Goal: Transaction & Acquisition: Book appointment/travel/reservation

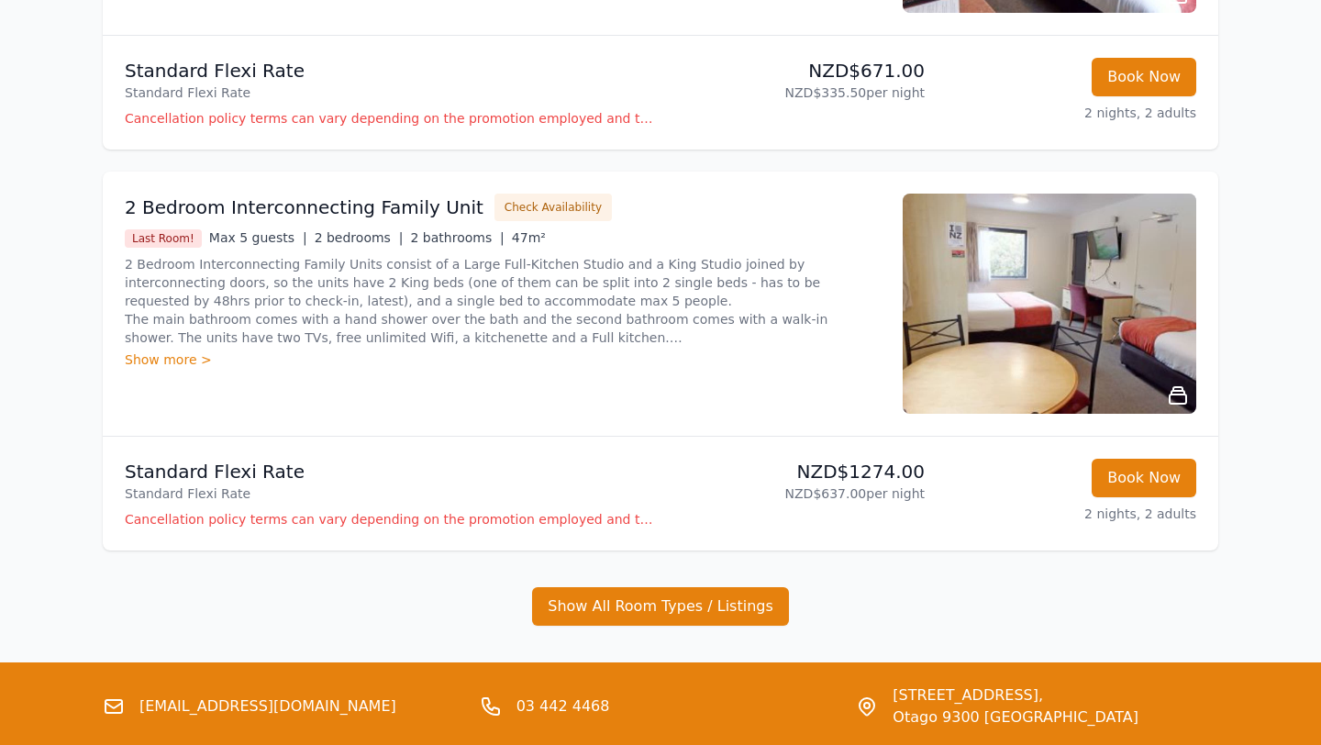
scroll to position [1244, 0]
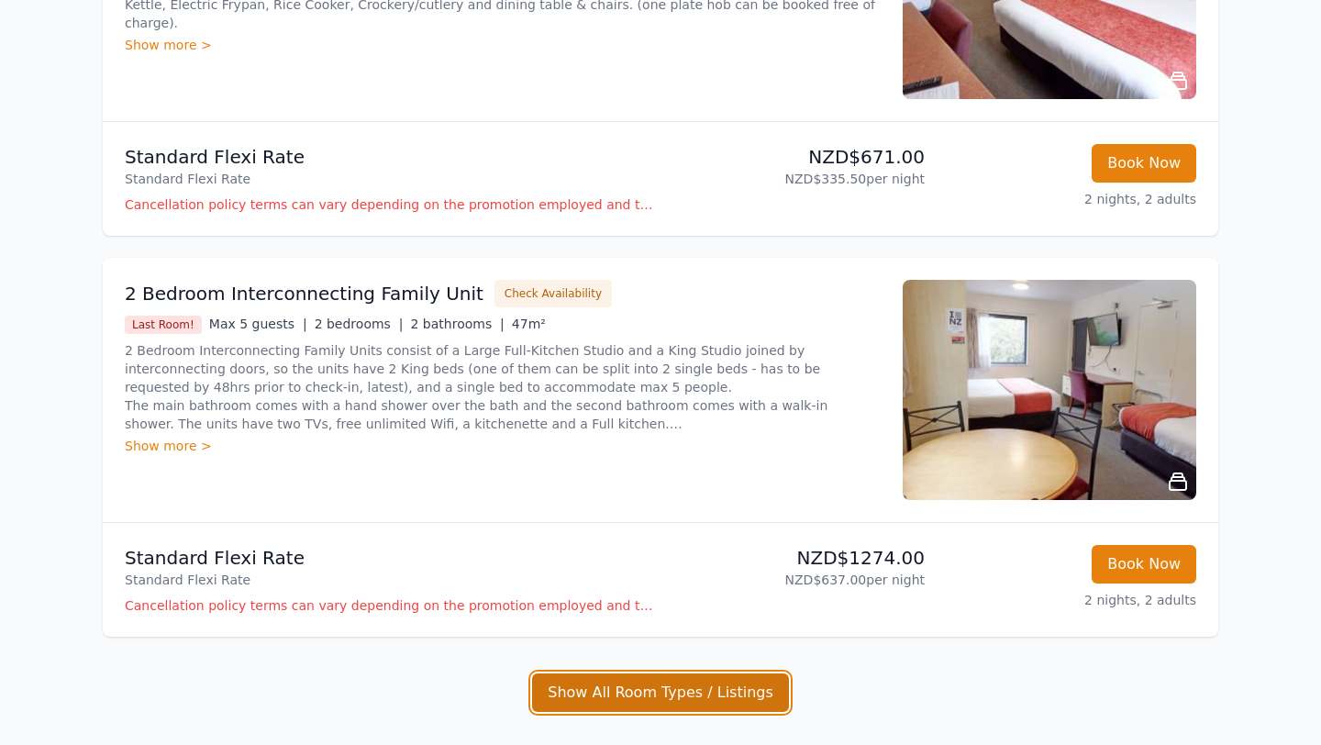
click at [673, 704] on button "Show All Room Types / Listings" at bounding box center [660, 692] width 257 height 39
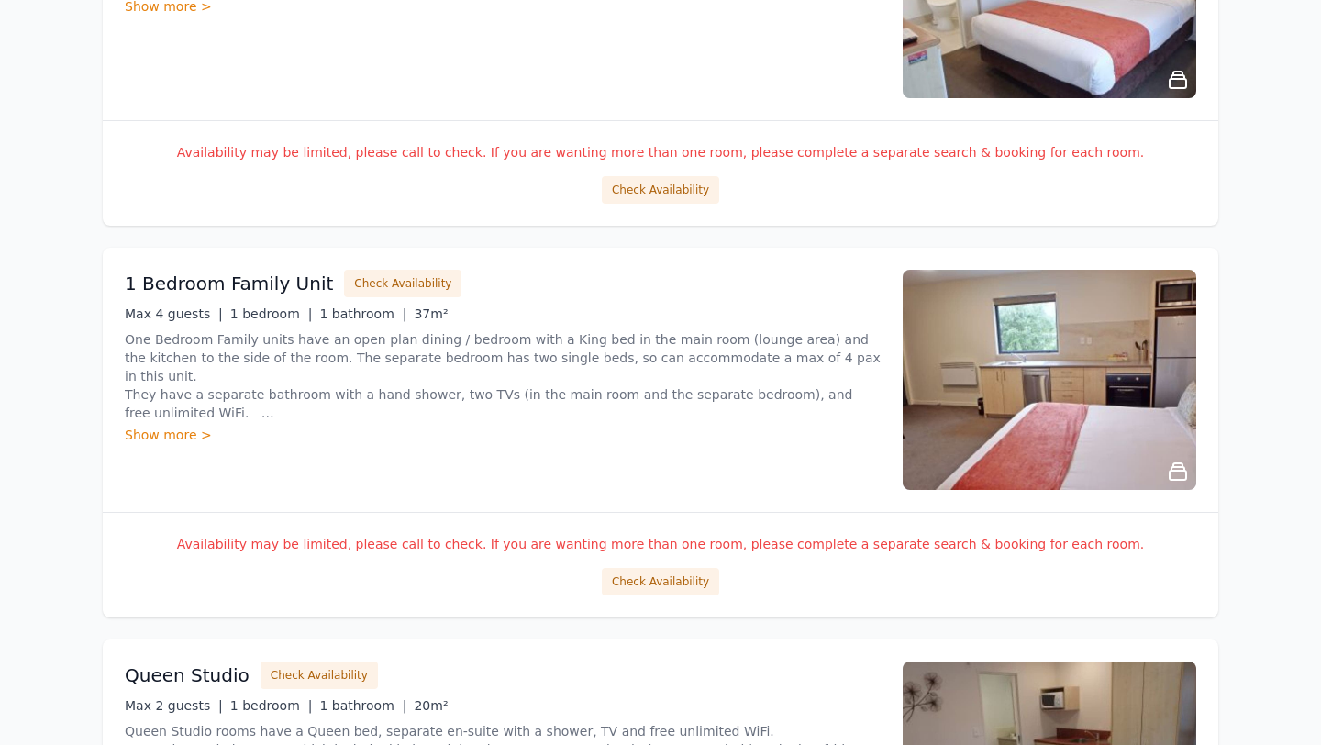
scroll to position [2859, 0]
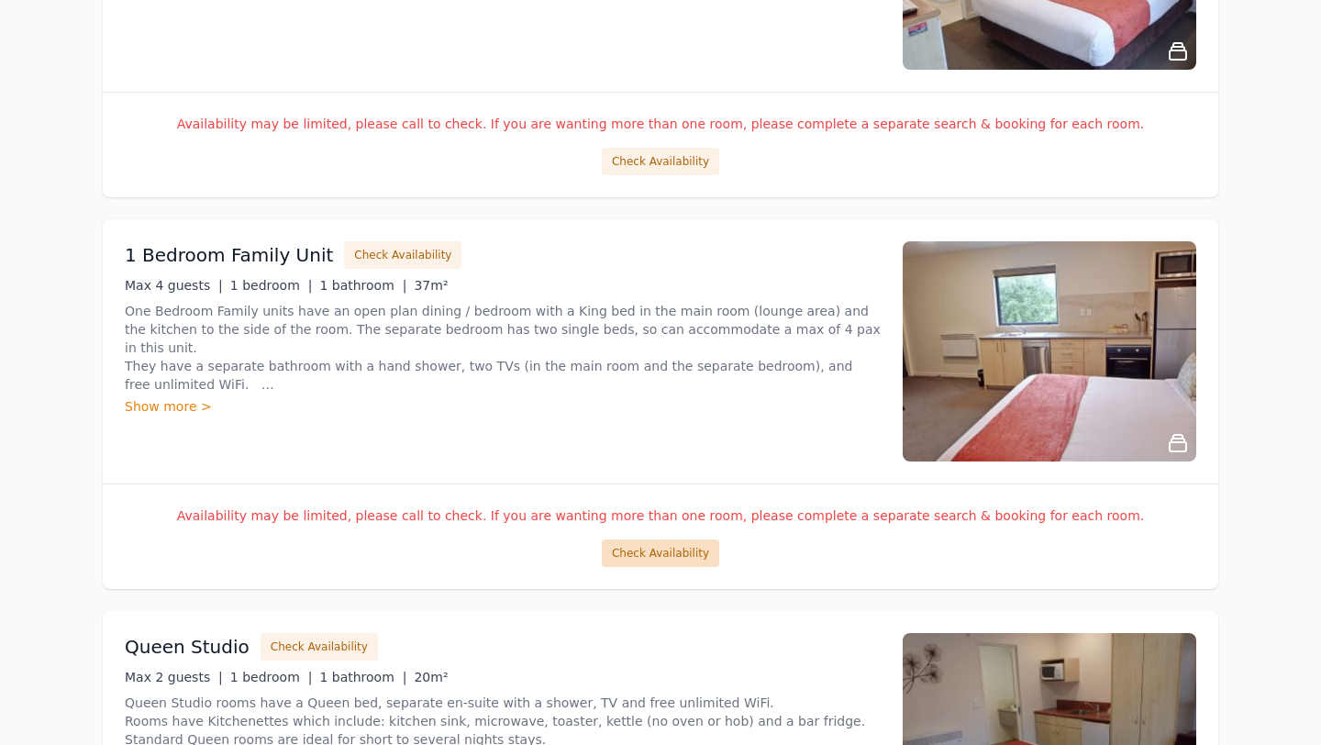
click at [678, 554] on button "Check Availability" at bounding box center [660, 553] width 117 height 28
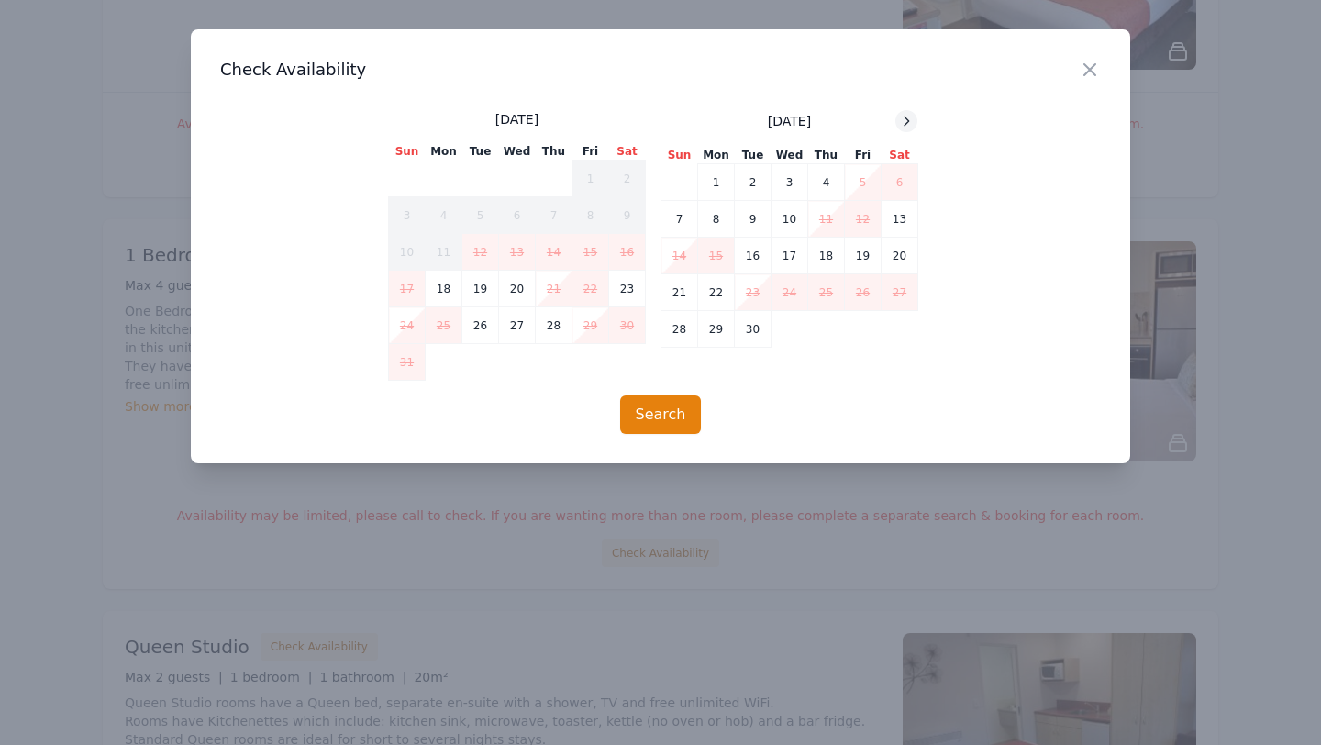
click at [905, 122] on icon at bounding box center [906, 121] width 15 height 15
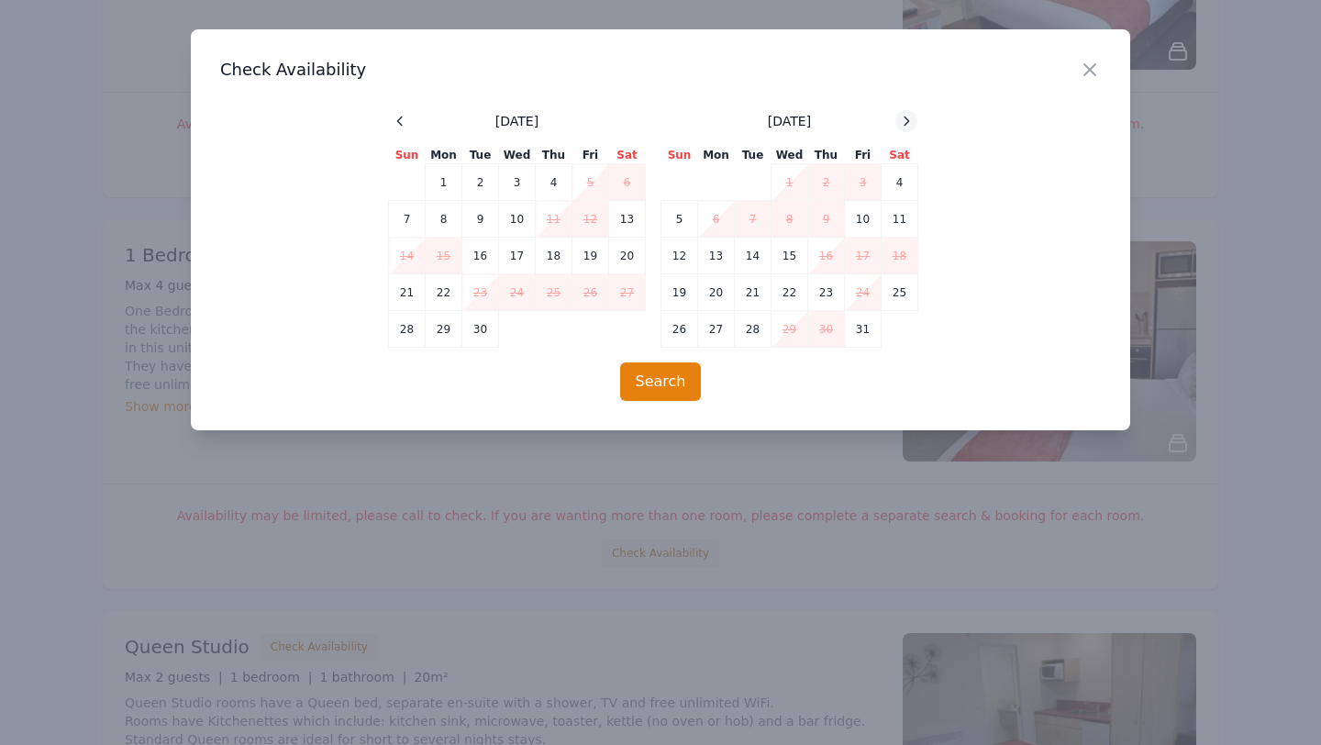
click at [905, 122] on icon at bounding box center [906, 121] width 15 height 15
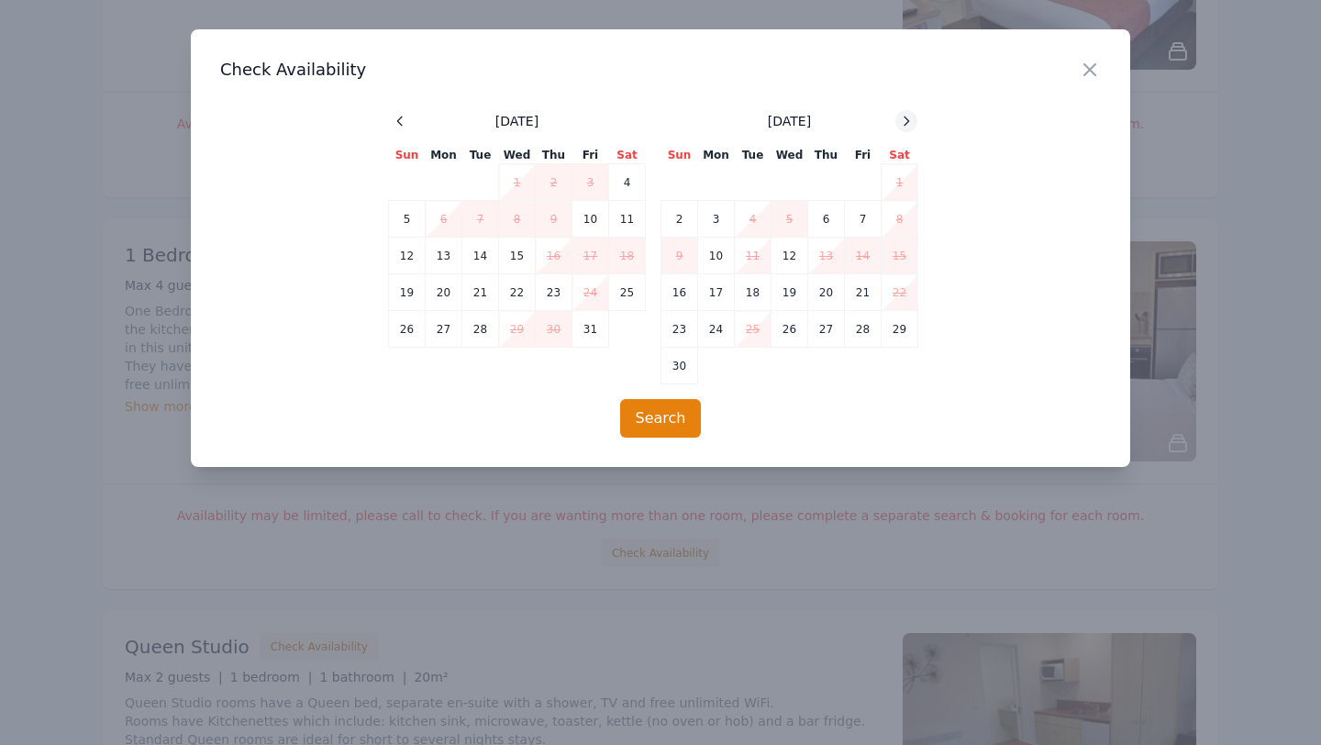
click at [905, 122] on icon at bounding box center [906, 121] width 15 height 15
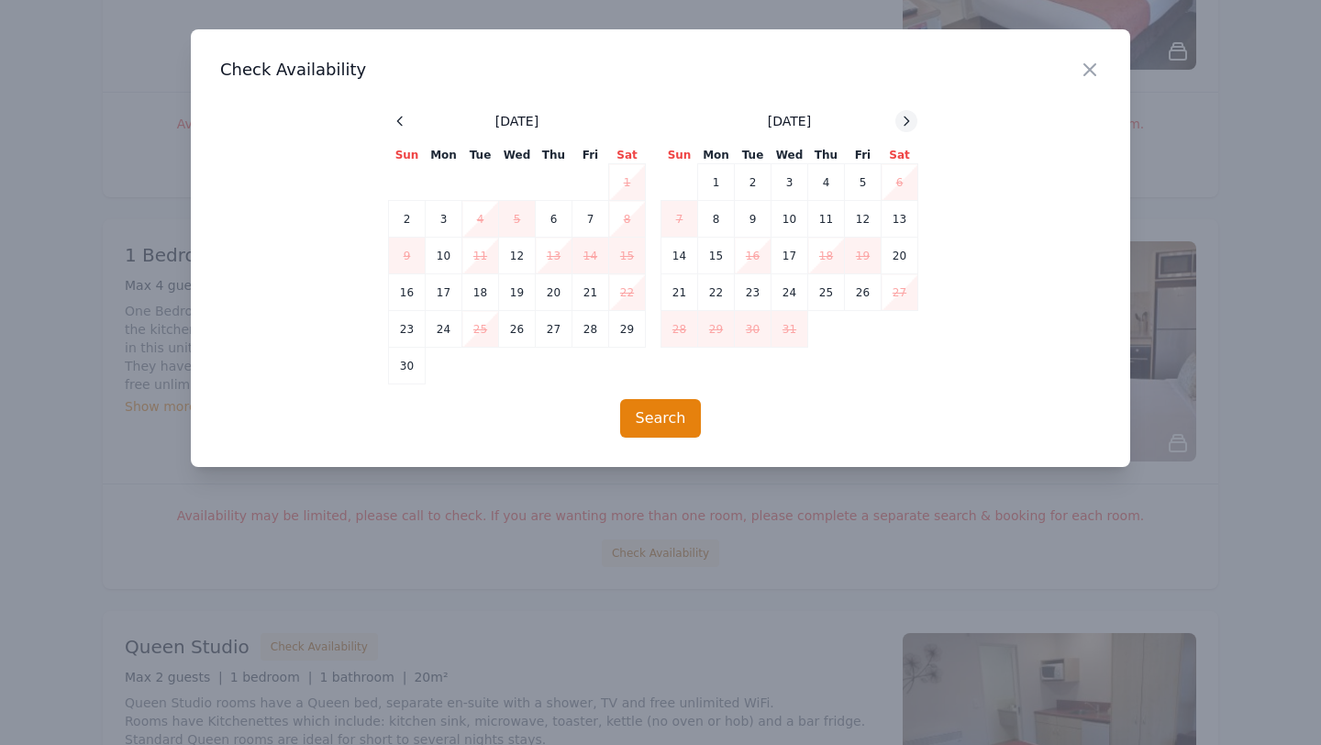
click at [905, 122] on icon at bounding box center [906, 121] width 15 height 15
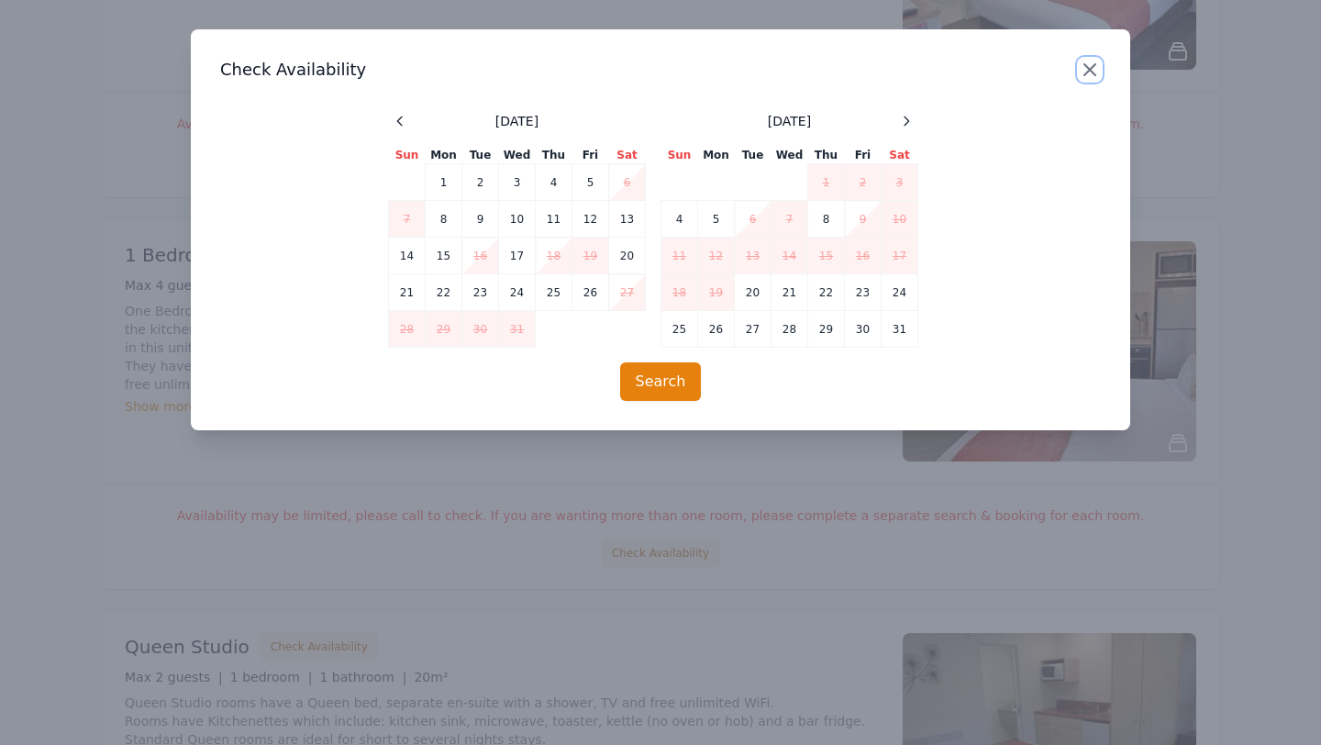
click at [1089, 70] on icon "button" at bounding box center [1089, 69] width 11 height 11
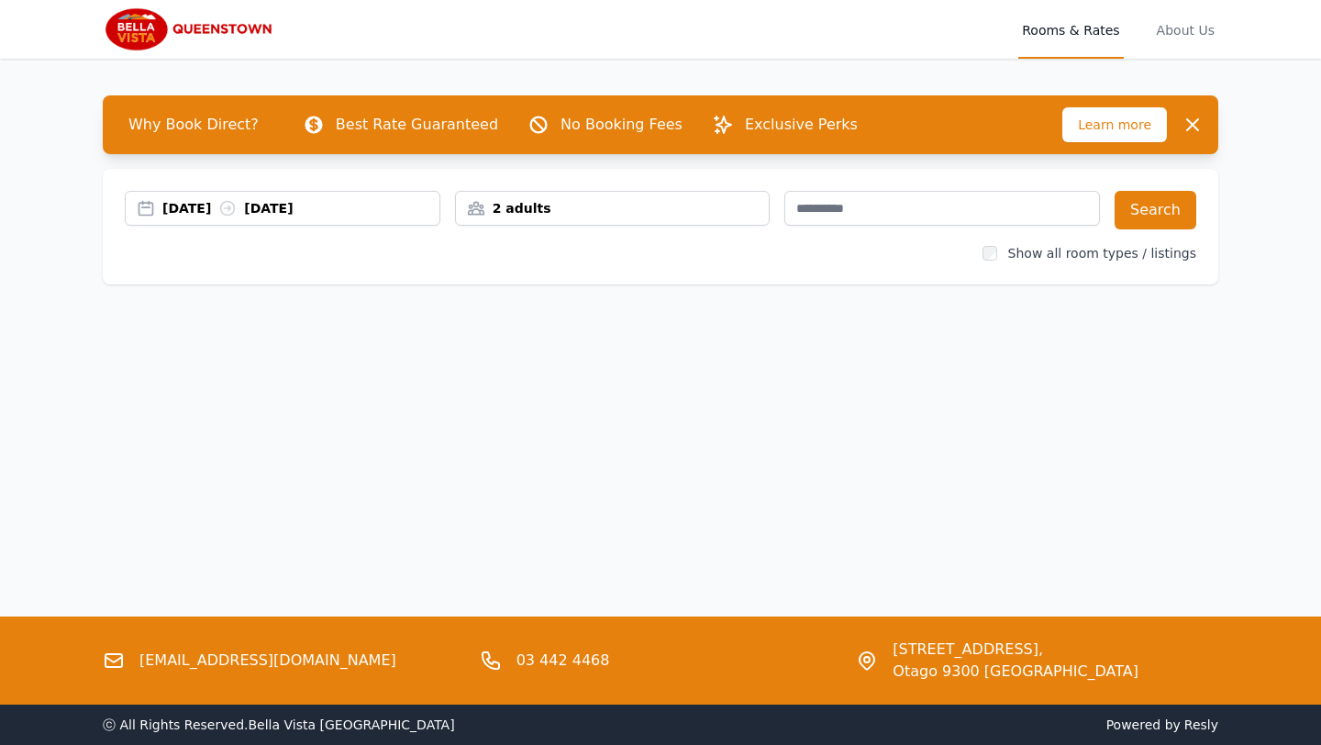
click at [212, 218] on div "[DATE] [DATE]" at bounding box center [283, 208] width 316 height 35
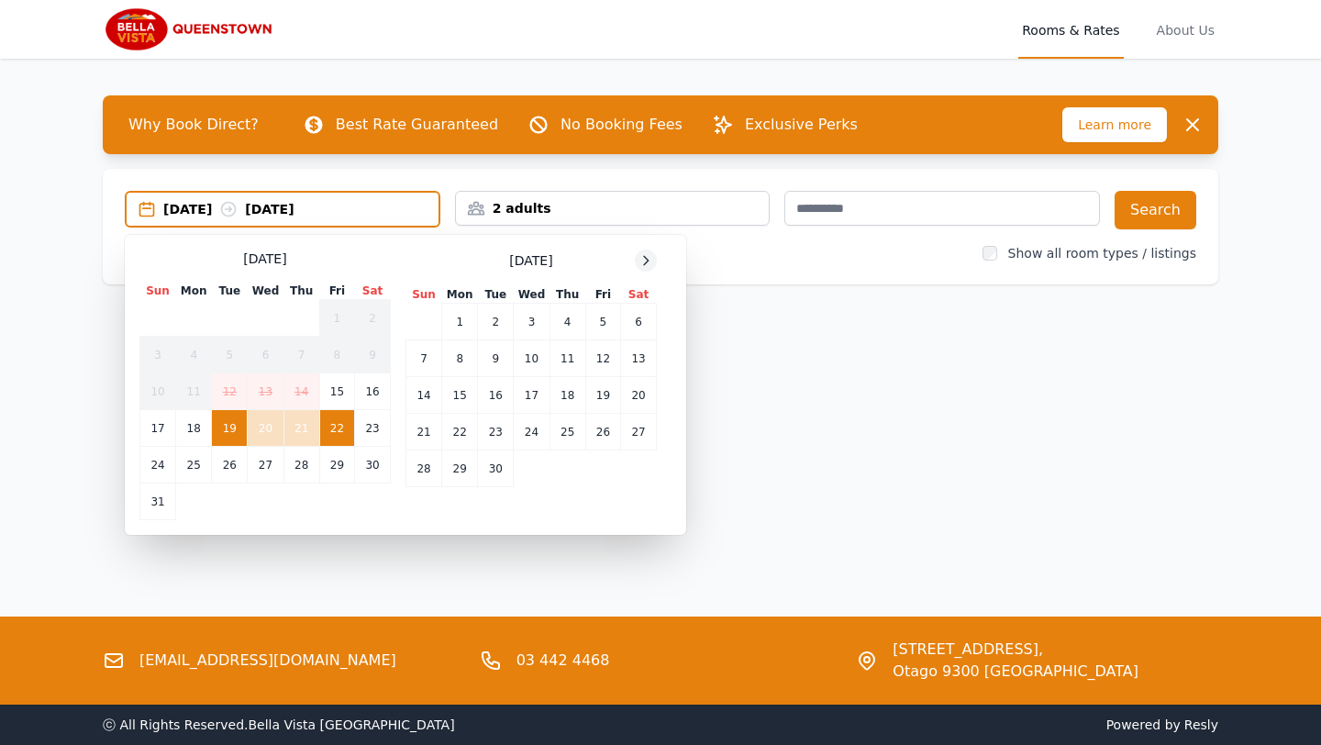
click at [645, 262] on icon at bounding box center [646, 260] width 5 height 8
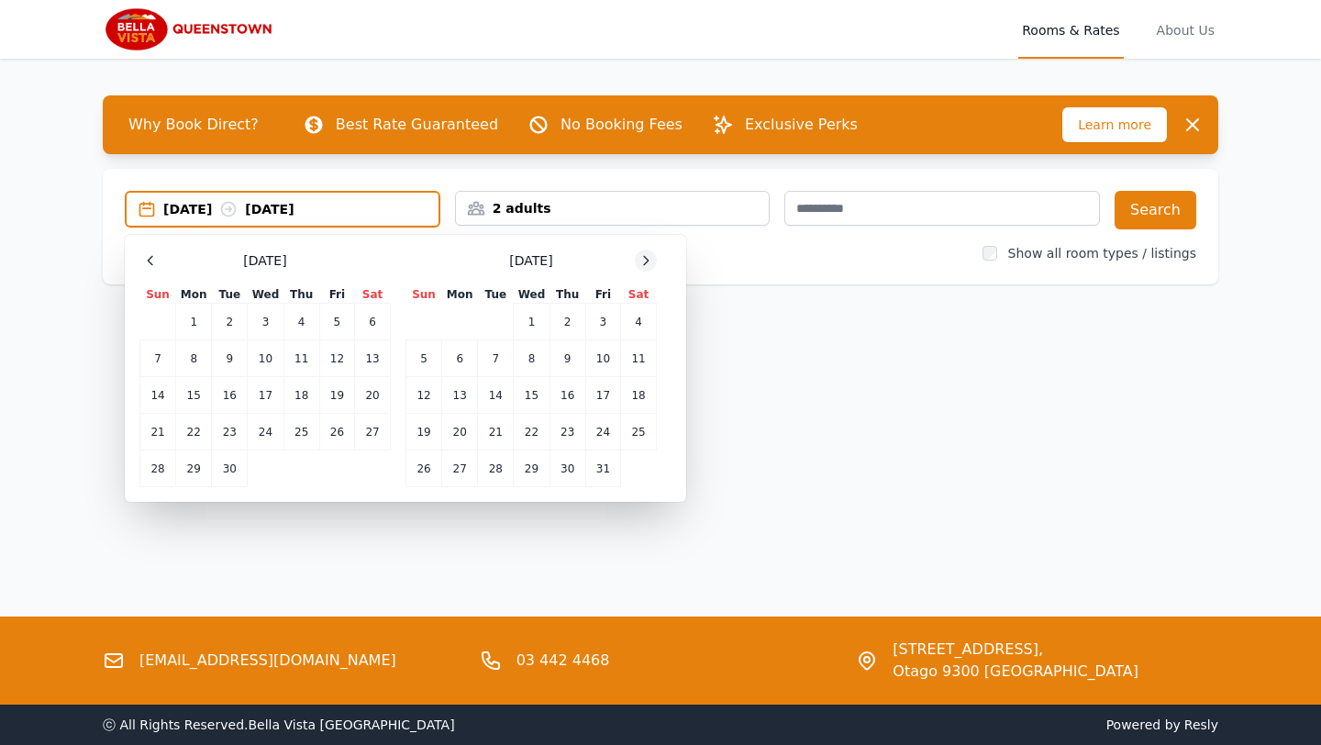
click at [645, 262] on icon at bounding box center [646, 260] width 5 height 8
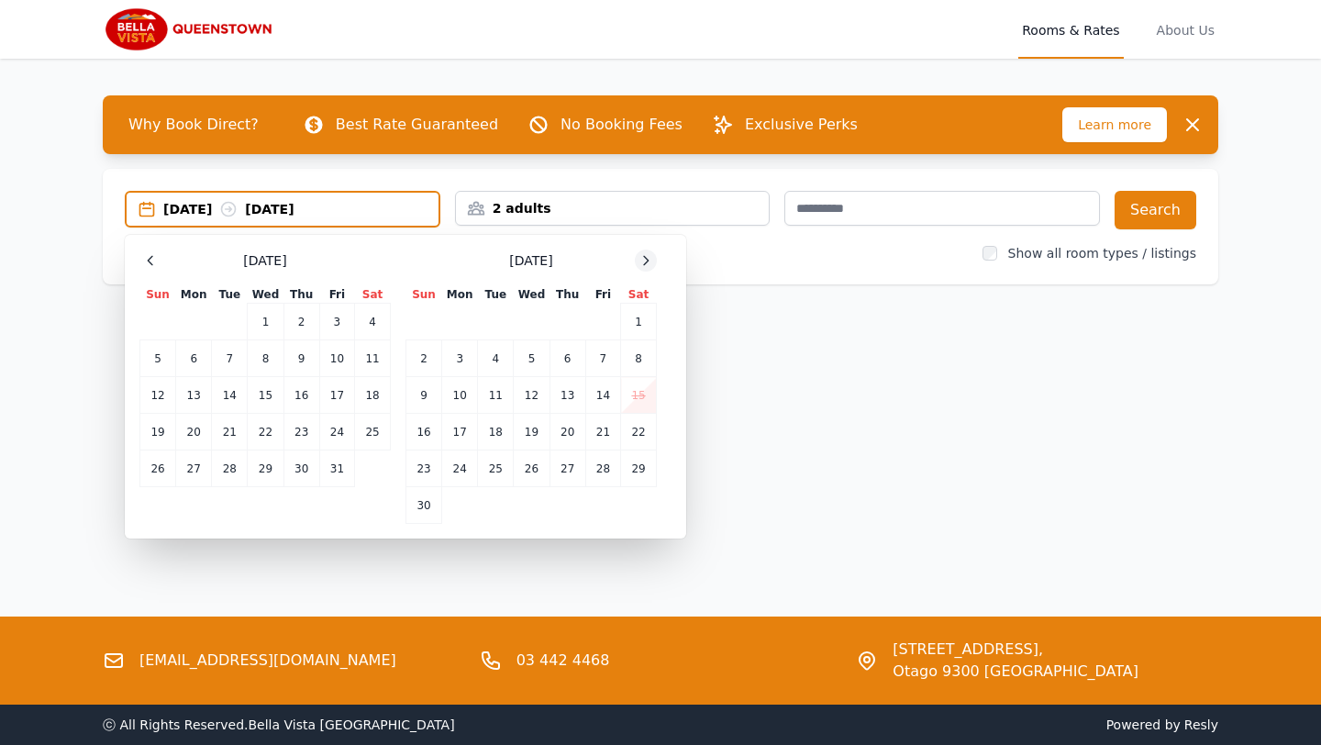
click at [645, 262] on icon at bounding box center [646, 260] width 5 height 8
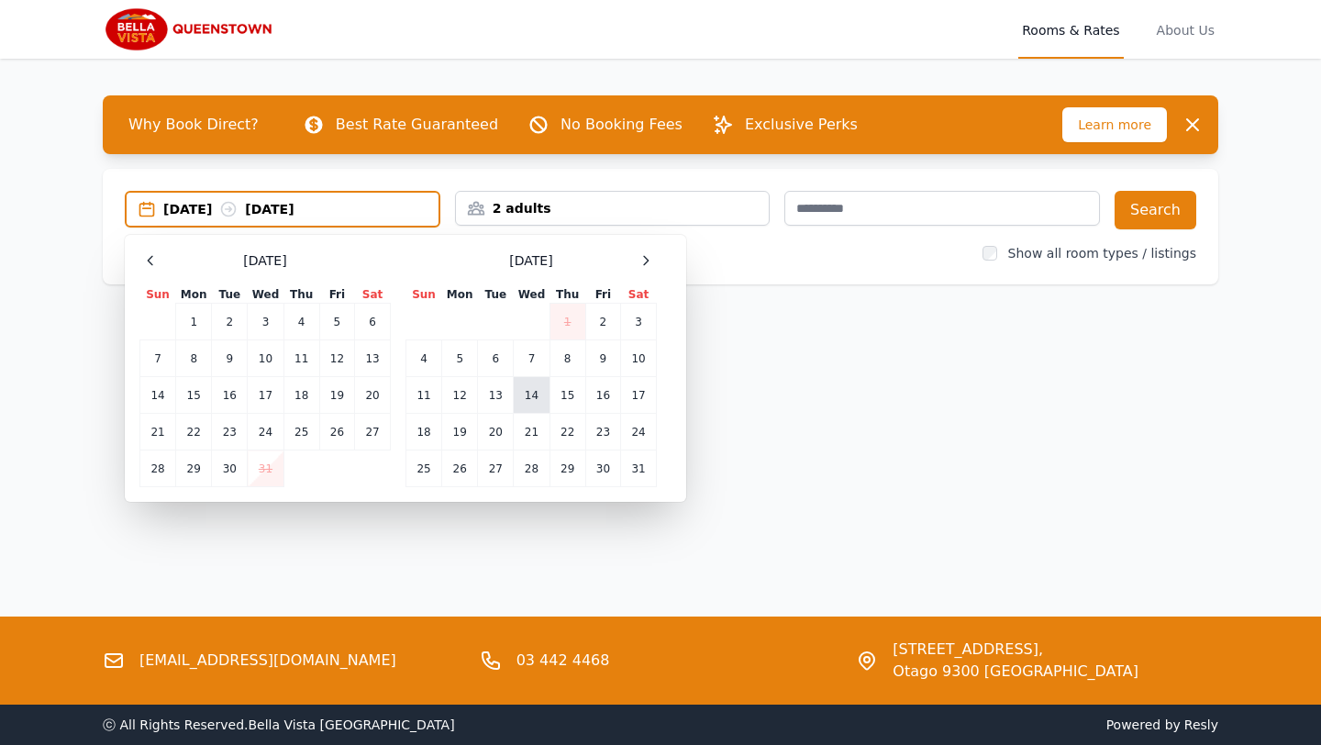
click at [536, 389] on td "14" at bounding box center [532, 395] width 36 height 37
click at [600, 390] on td "16" at bounding box center [602, 395] width 35 height 37
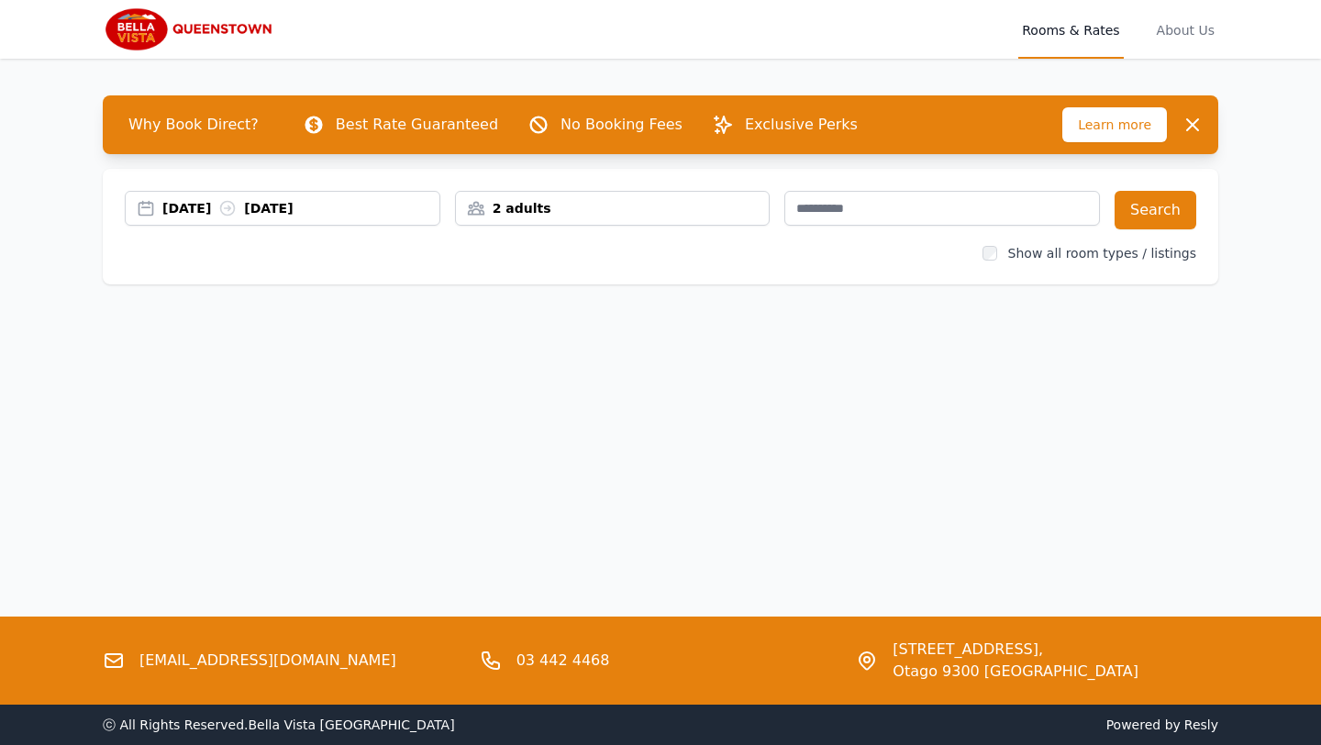
click at [675, 214] on div "2 adults" at bounding box center [613, 208] width 314 height 18
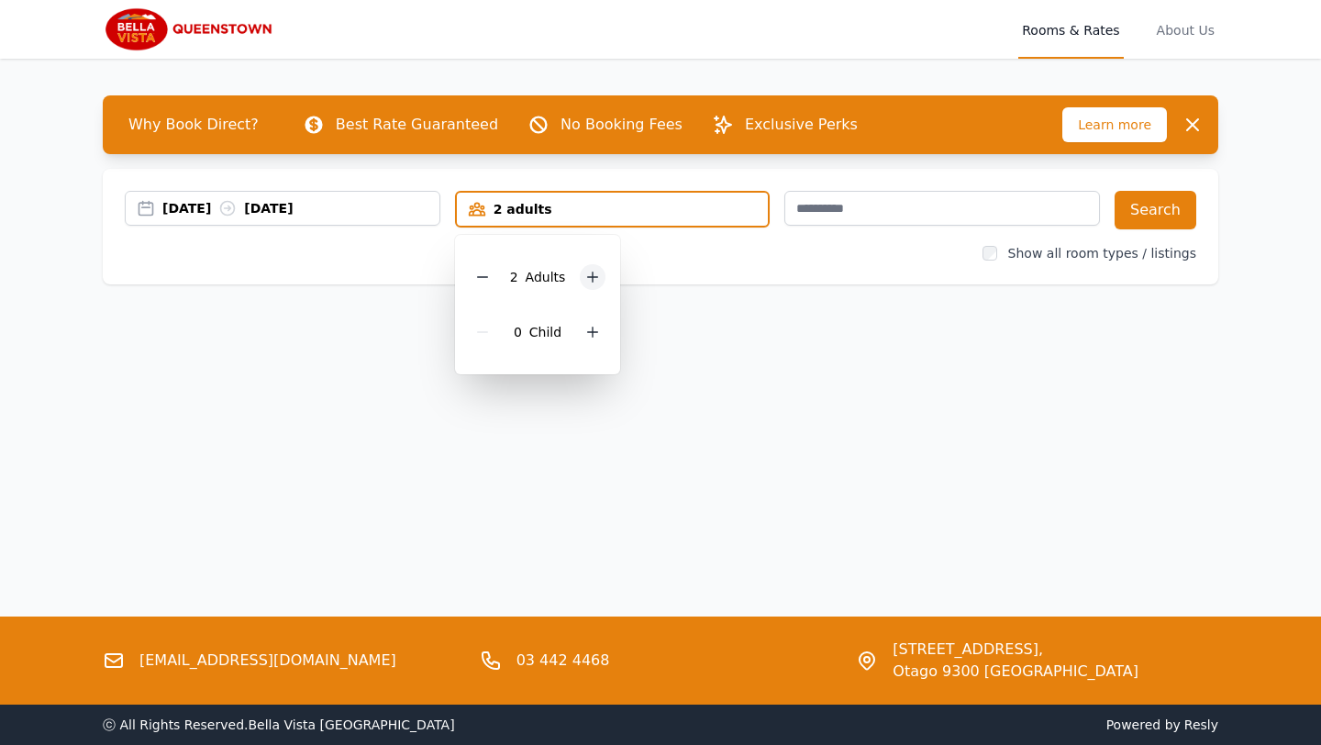
click at [600, 274] on div at bounding box center [593, 277] width 26 height 26
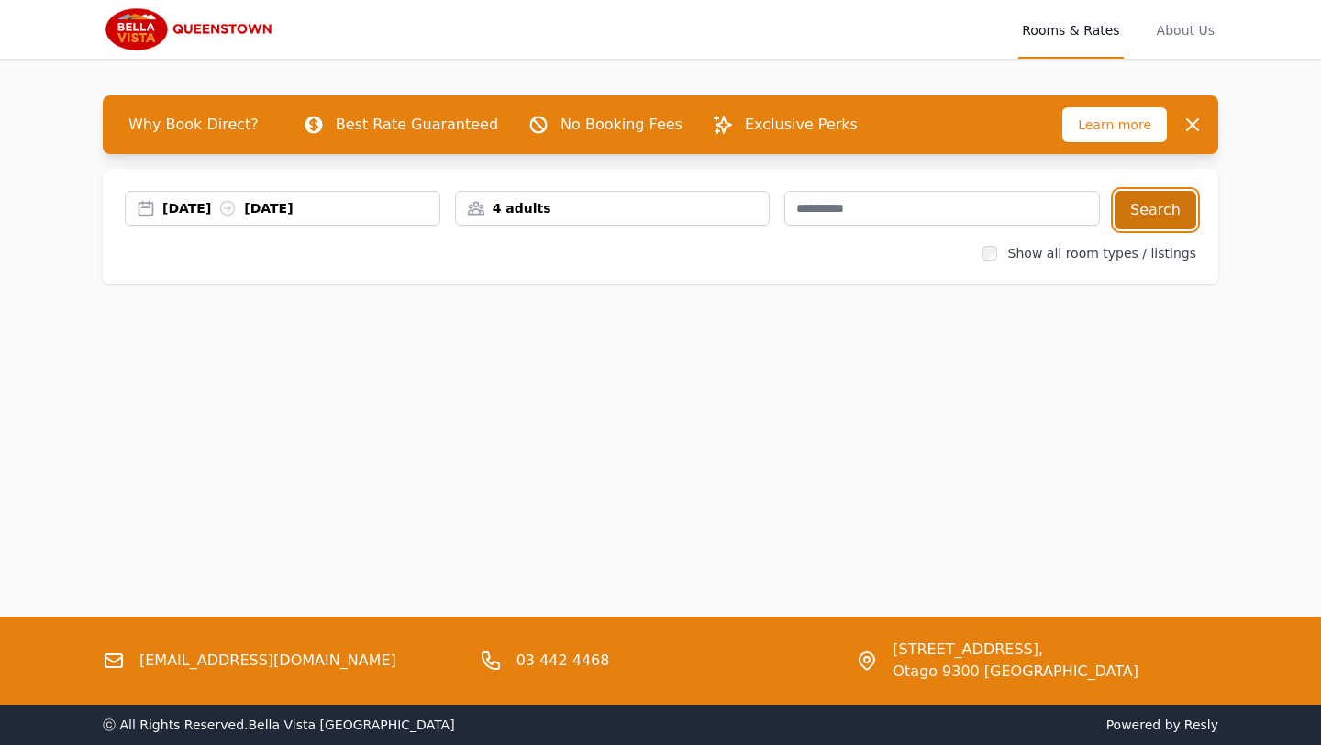
click at [1136, 199] on button "Search" at bounding box center [1156, 210] width 82 height 39
